Goal: Transaction & Acquisition: Book appointment/travel/reservation

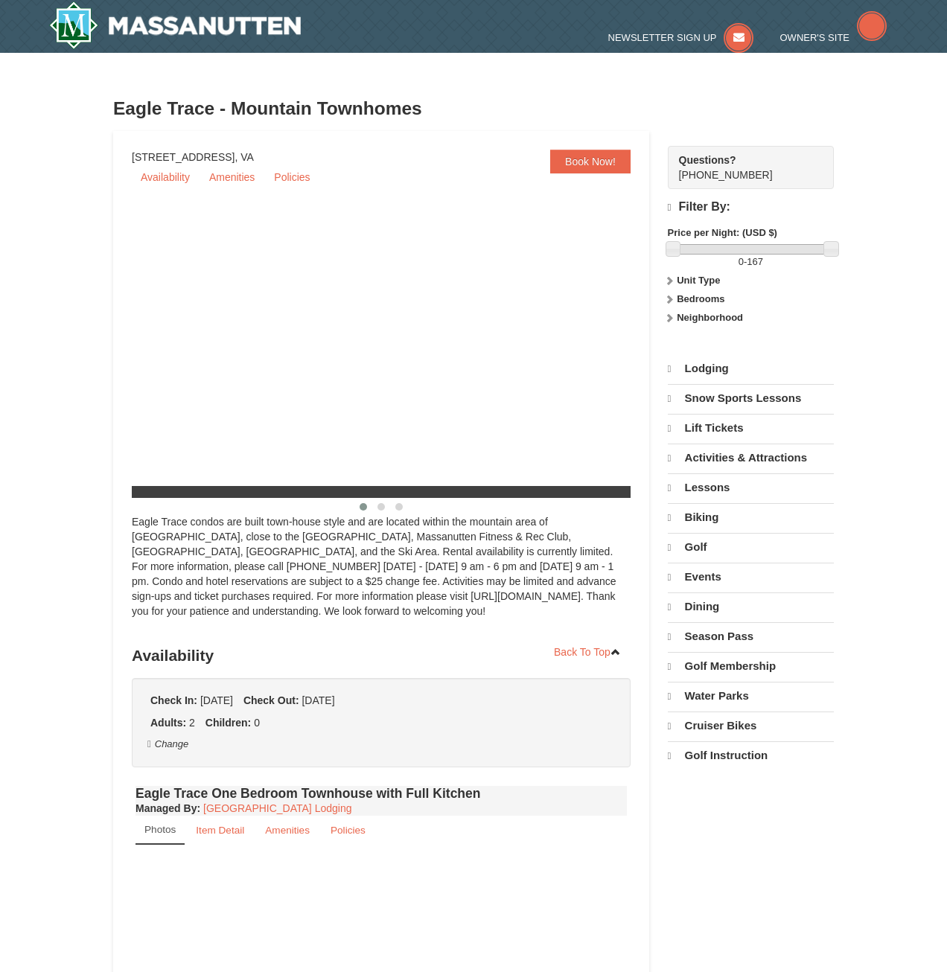
select select "10"
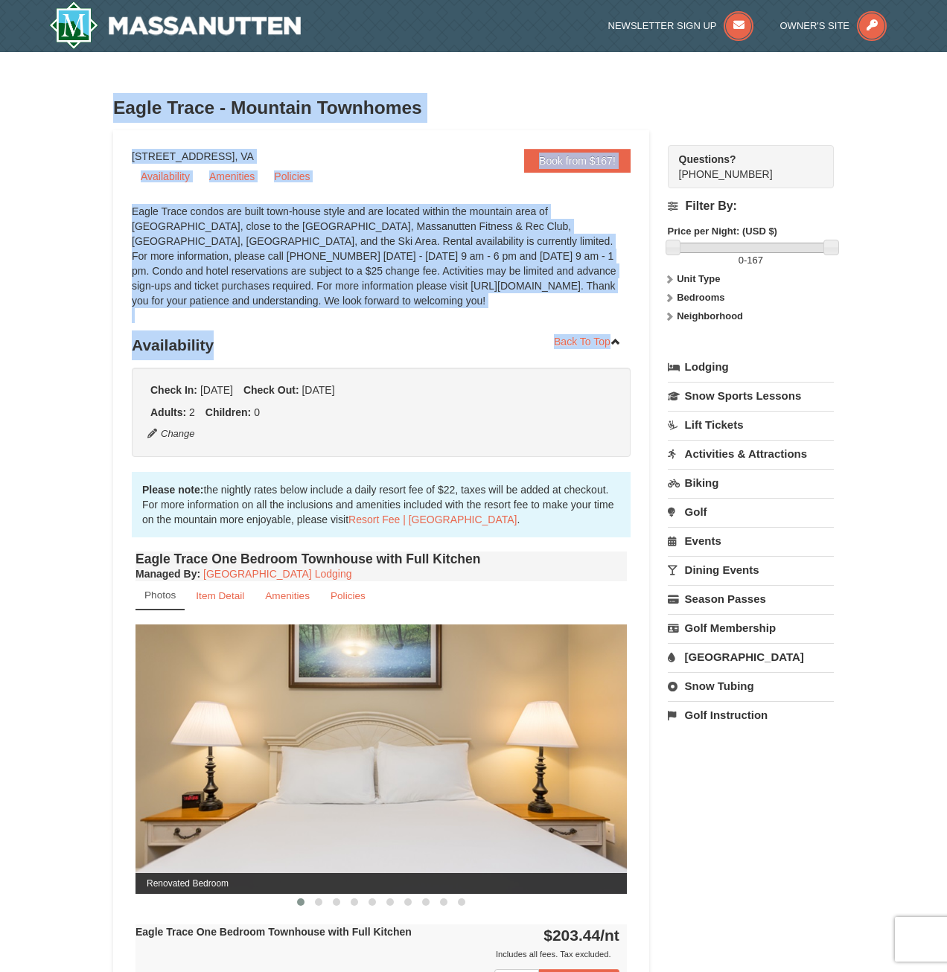
drag, startPoint x: 112, startPoint y: 118, endPoint x: 429, endPoint y: 325, distance: 379.3
drag, startPoint x: 429, startPoint y: 325, endPoint x: 434, endPoint y: 316, distance: 10.0
click at [434, 316] on div "Eagle Trace condos are built town-house style and are located within the mounta…" at bounding box center [381, 263] width 499 height 119
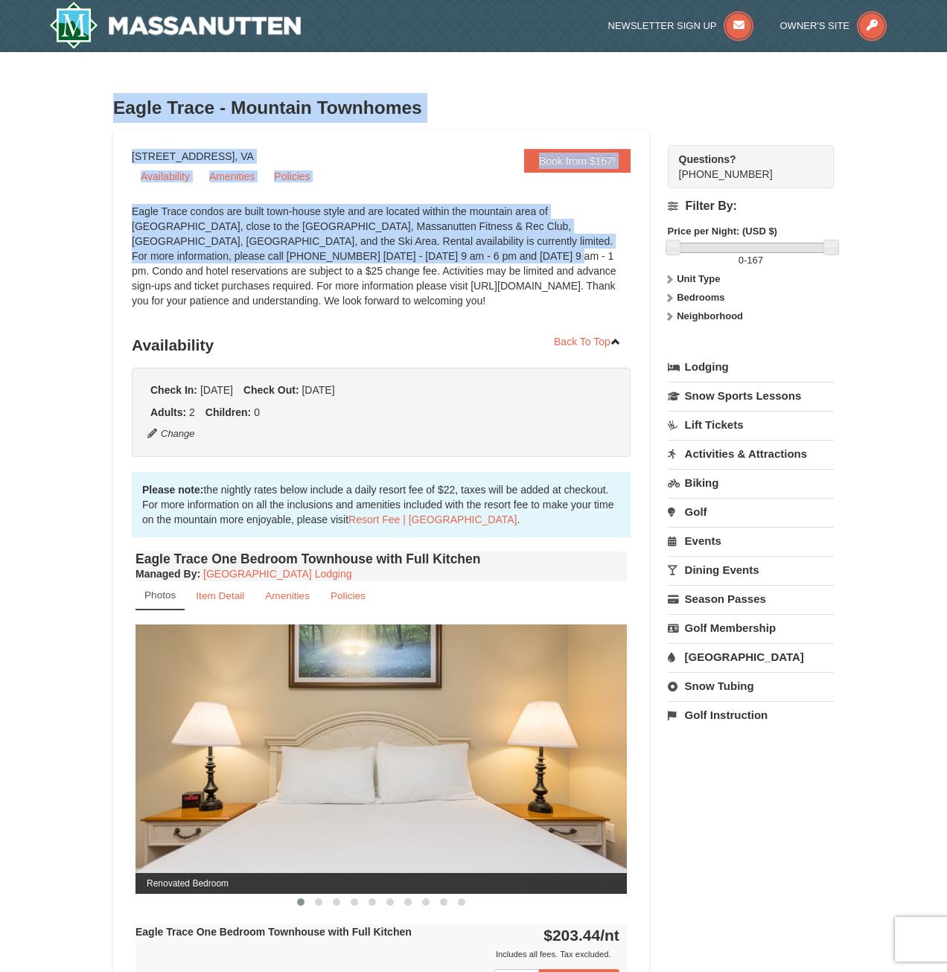
drag, startPoint x: 434, startPoint y: 316, endPoint x: 302, endPoint y: 255, distance: 144.9
click at [302, 255] on div "Eagle Trace condos are built town-house style and are located within the mounta…" at bounding box center [381, 263] width 499 height 119
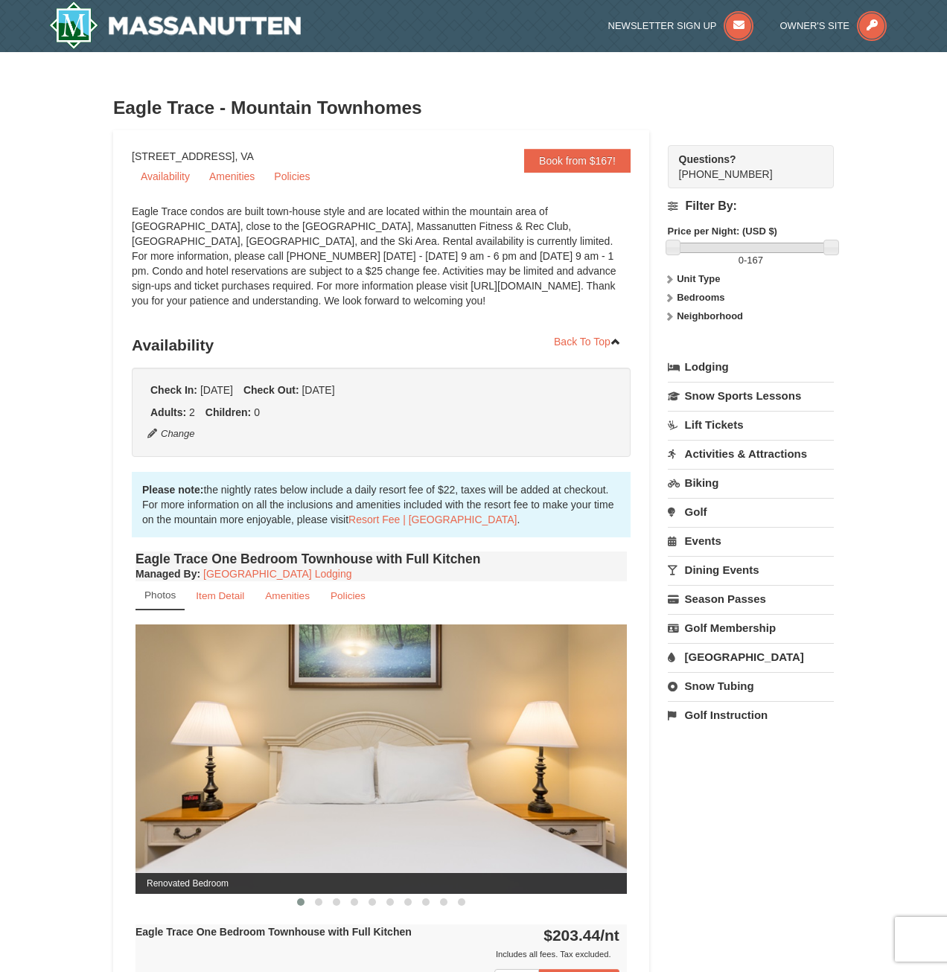
drag, startPoint x: 302, startPoint y: 255, endPoint x: 389, endPoint y: 306, distance: 100.7
click at [389, 306] on div "Eagle Trace condos are built town-house style and are located within the mounta…" at bounding box center [381, 263] width 499 height 119
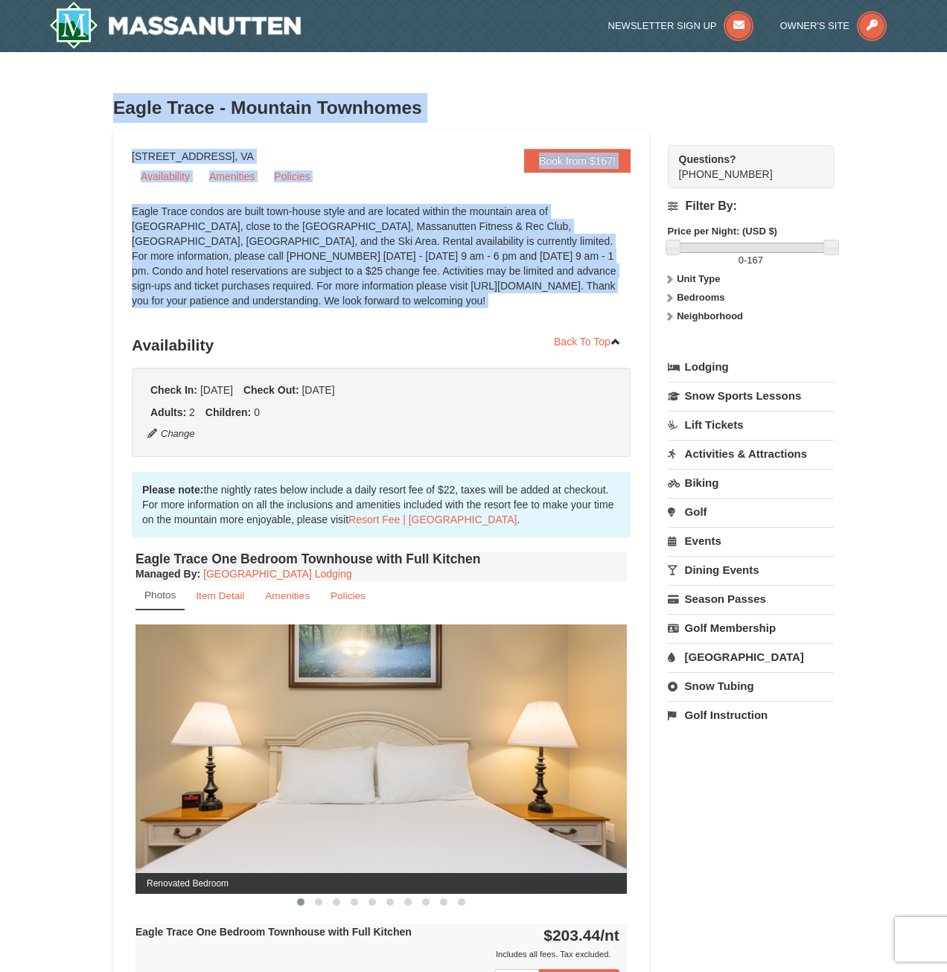
drag, startPoint x: 389, startPoint y: 306, endPoint x: 99, endPoint y: 87, distance: 363.5
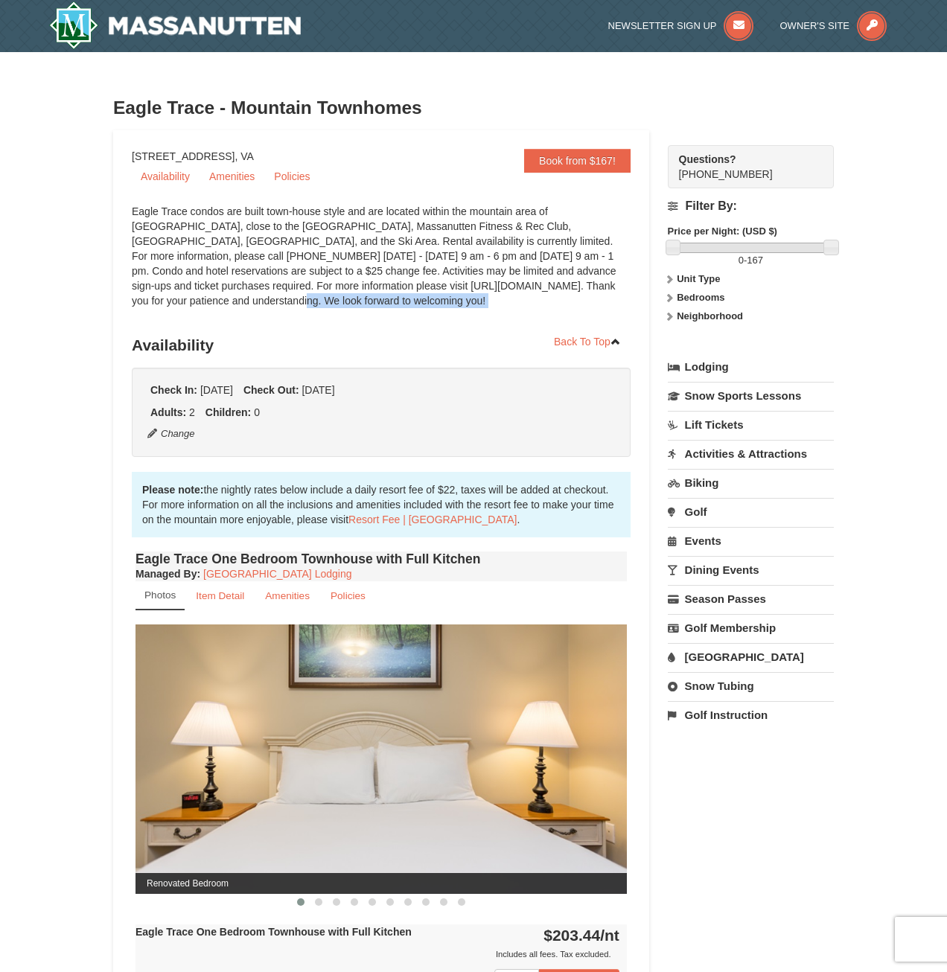
drag, startPoint x: 99, startPoint y: 87, endPoint x: 473, endPoint y: 290, distance: 425.6
drag, startPoint x: 473, startPoint y: 290, endPoint x: 496, endPoint y: 298, distance: 24.1
click at [496, 298] on div "Eagle Trace condos are built town-house style and are located within the mounta…" at bounding box center [381, 263] width 499 height 119
click at [500, 300] on div "Eagle Trace condos are built town-house style and are located within the mounta…" at bounding box center [381, 263] width 499 height 119
